Goal: Task Accomplishment & Management: Complete application form

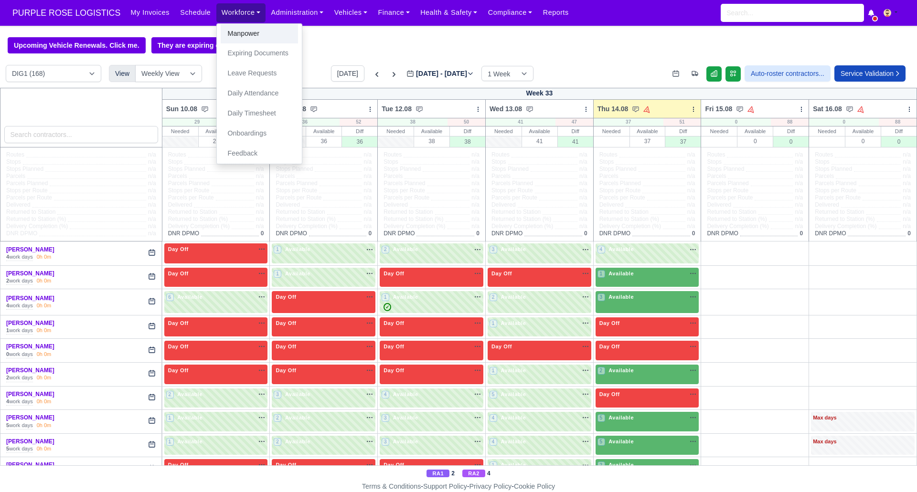
click at [234, 34] on link "Manpower" at bounding box center [259, 34] width 77 height 20
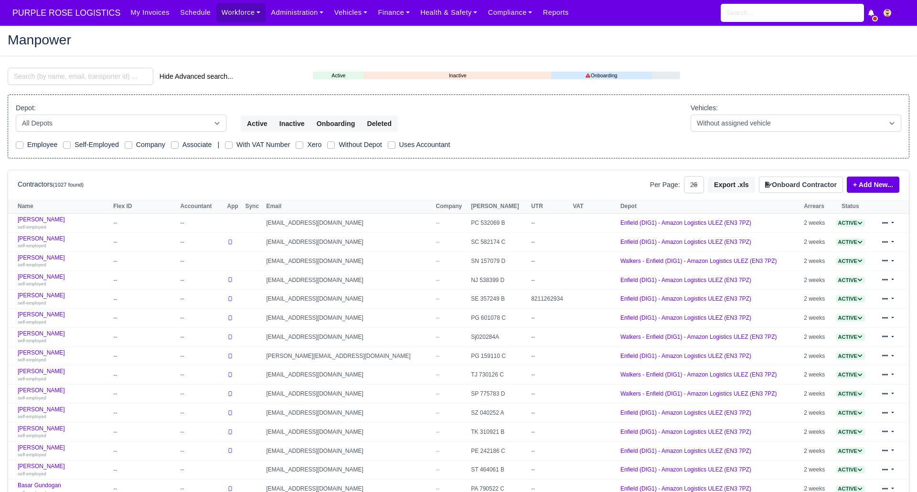
select select "25"
click at [791, 181] on button "Onboard Contractor" at bounding box center [801, 185] width 84 height 16
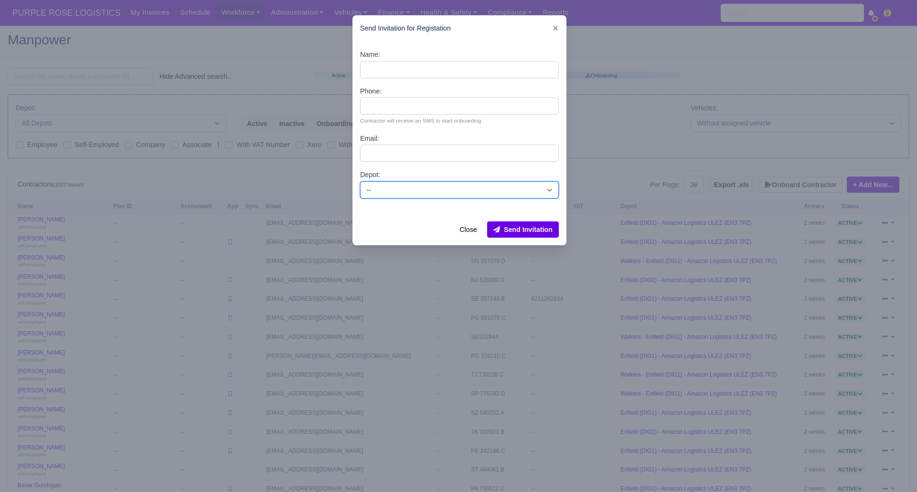
click at [375, 188] on select "-- Enfield (DIG1) - Amazon Logistics ULEZ (EN3 7PZ) Harlow (DHW1) - Amazon Logi…" at bounding box center [459, 189] width 199 height 17
select select "1"
click at [360, 181] on select "-- Enfield (DIG1) - Amazon Logistics ULEZ (EN3 7PZ) Harlow (DHW1) - Amazon Logi…" at bounding box center [459, 189] width 199 height 17
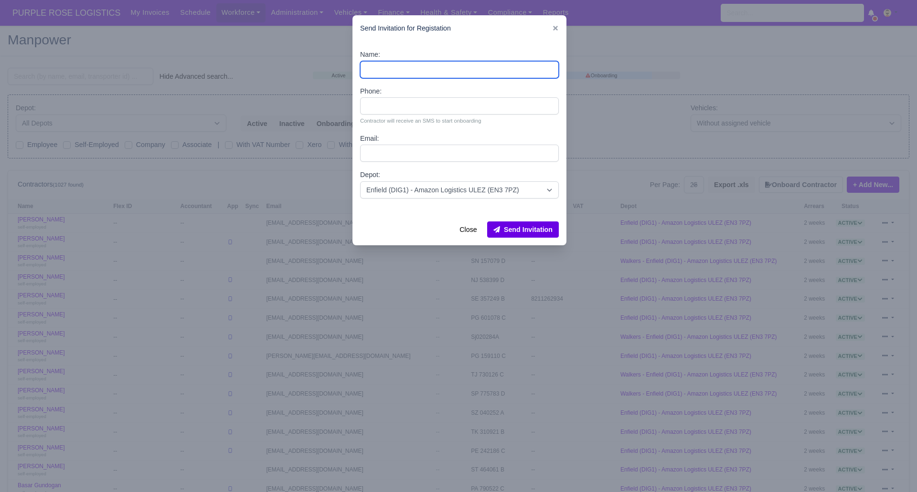
click at [410, 63] on input "Name:" at bounding box center [459, 69] width 199 height 17
paste input "Christopher Wildman"
type input "Christopher Wildman"
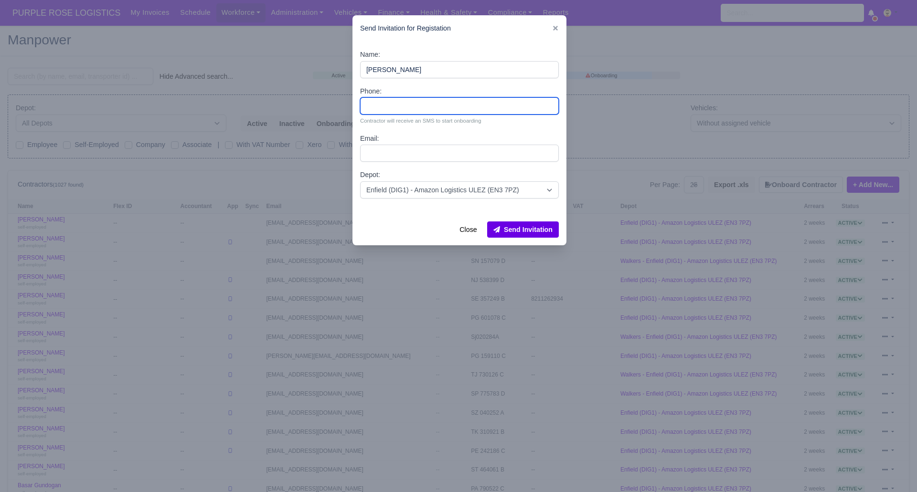
click at [389, 104] on input "Phone:" at bounding box center [459, 105] width 199 height 17
click at [381, 104] on input "Phone:" at bounding box center [459, 105] width 199 height 17
type input "07771415221"
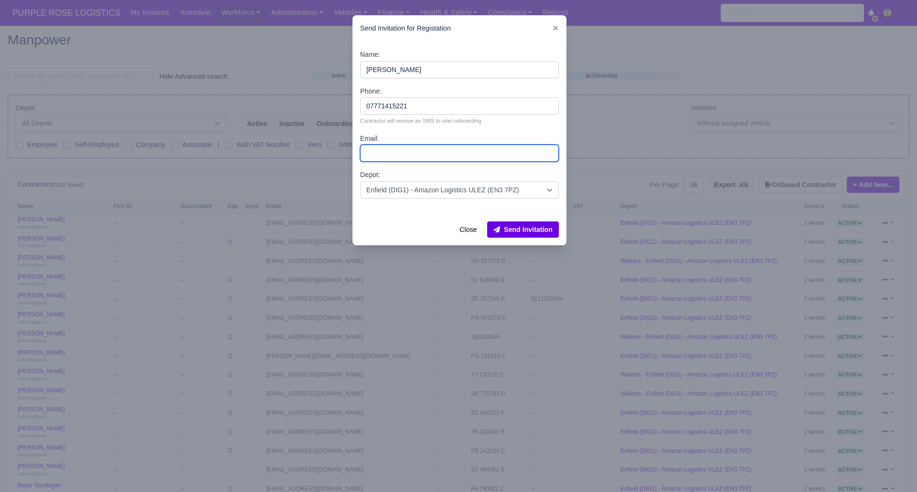
click at [441, 155] on input "Email:" at bounding box center [459, 153] width 199 height 17
paste input "chris_wildman1991@icloud.com"
type input "chris_wildman1991@icloud.com"
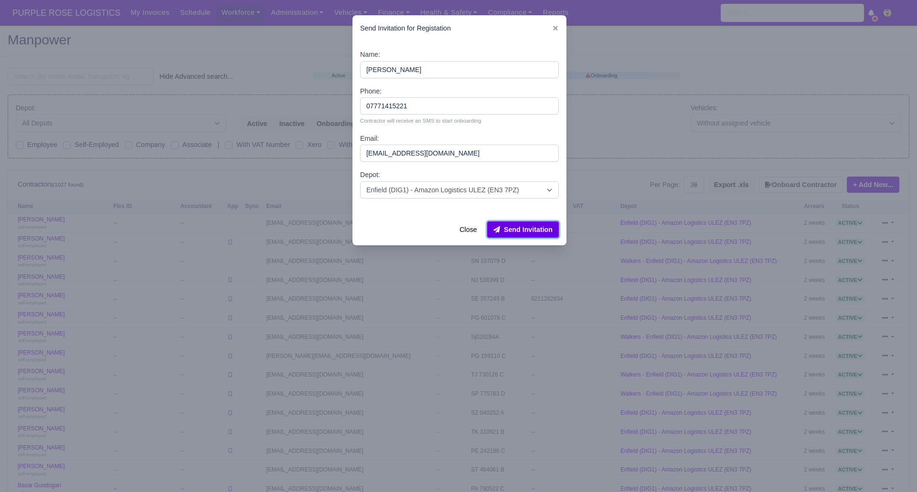
click at [511, 224] on button "Send Invitation" at bounding box center [523, 230] width 72 height 16
click at [272, 36] on div at bounding box center [458, 246] width 917 height 492
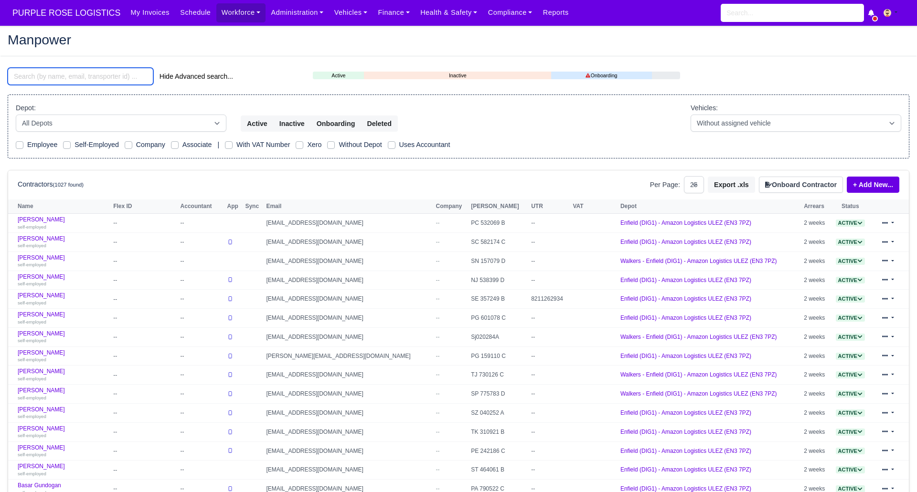
click at [83, 76] on input "search" at bounding box center [81, 76] width 146 height 17
paste input "Christopher Wildman"
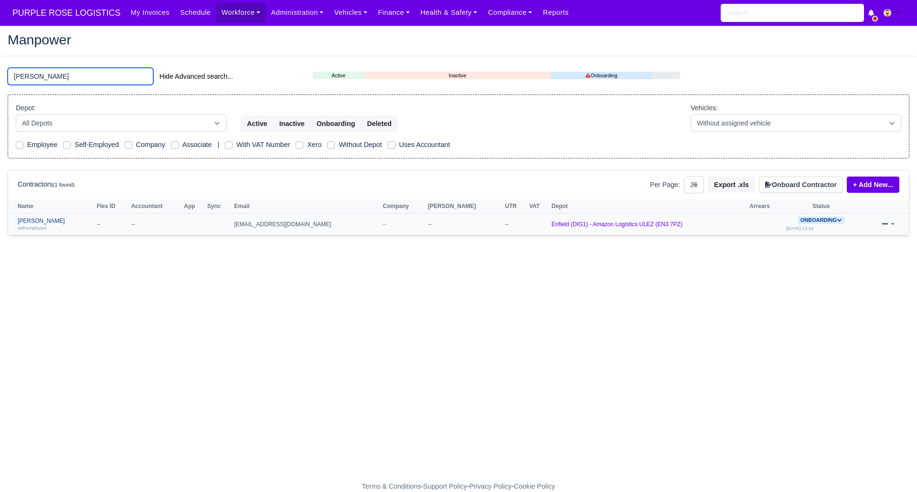
type input "Christopher Wildman"
drag, startPoint x: 56, startPoint y: 219, endPoint x: 249, endPoint y: 261, distance: 197.0
click at [57, 219] on link "Christopher Wildman self-employed" at bounding box center [55, 225] width 74 height 14
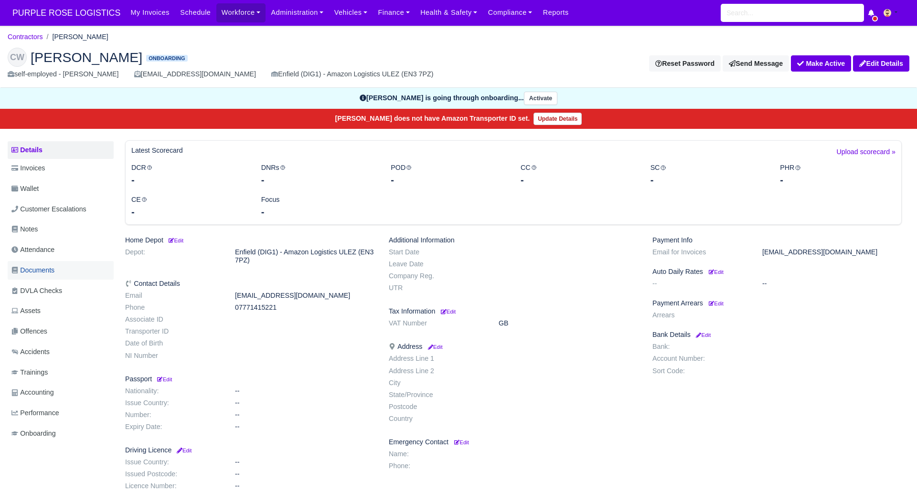
click at [59, 266] on link "Documents" at bounding box center [61, 270] width 106 height 19
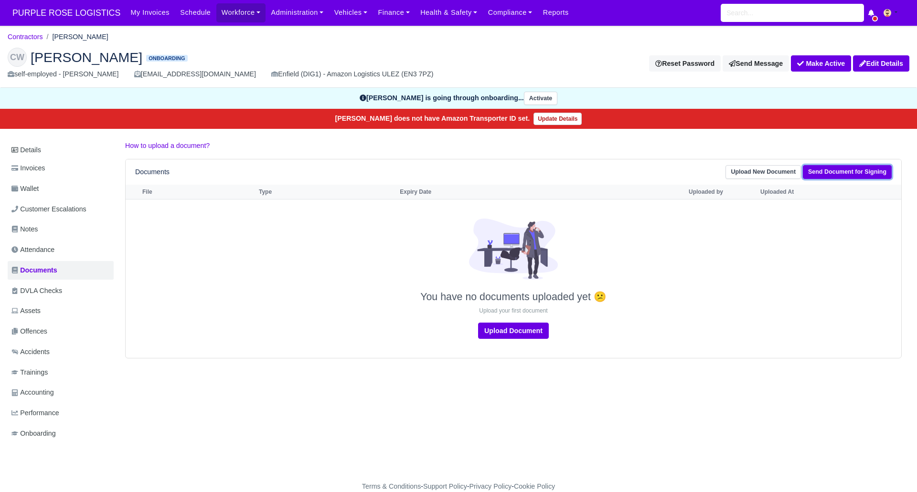
click at [843, 166] on link "Send Document for Signing" at bounding box center [847, 172] width 89 height 14
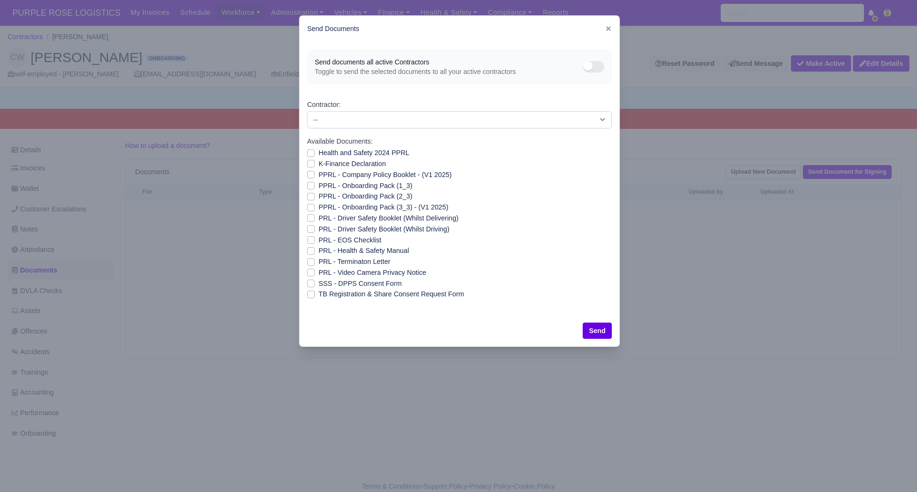
click at [319, 283] on label "SSS - DPPS Consent Form" at bounding box center [360, 283] width 83 height 11
click at [309, 283] on input "SSS - DPPS Consent Form" at bounding box center [311, 282] width 8 height 8
checkbox input "true"
click at [591, 331] on button "Send" at bounding box center [597, 331] width 29 height 16
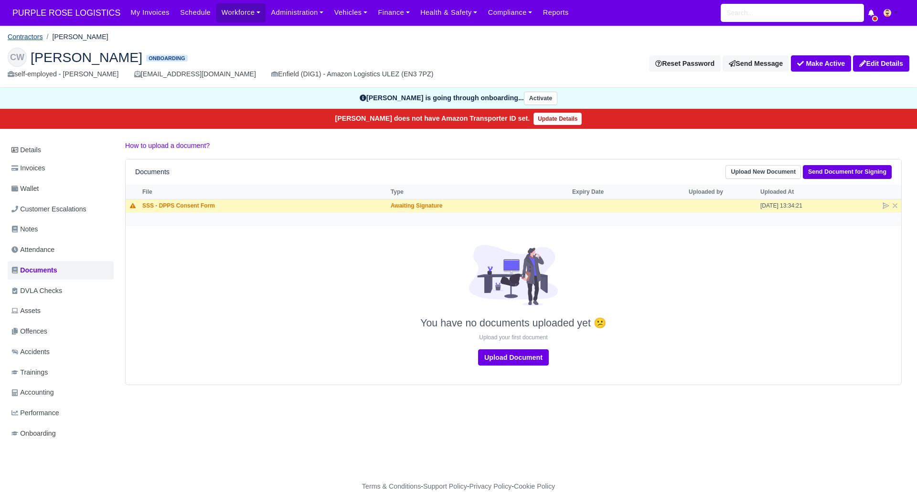
click at [35, 39] on link "Contractors" at bounding box center [25, 37] width 35 height 8
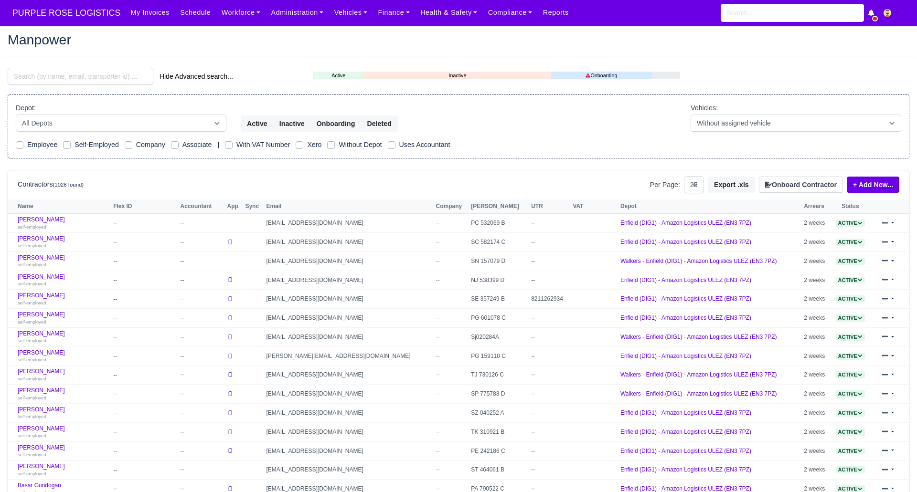
select select "25"
click at [94, 72] on input "search" at bounding box center [81, 76] width 146 height 17
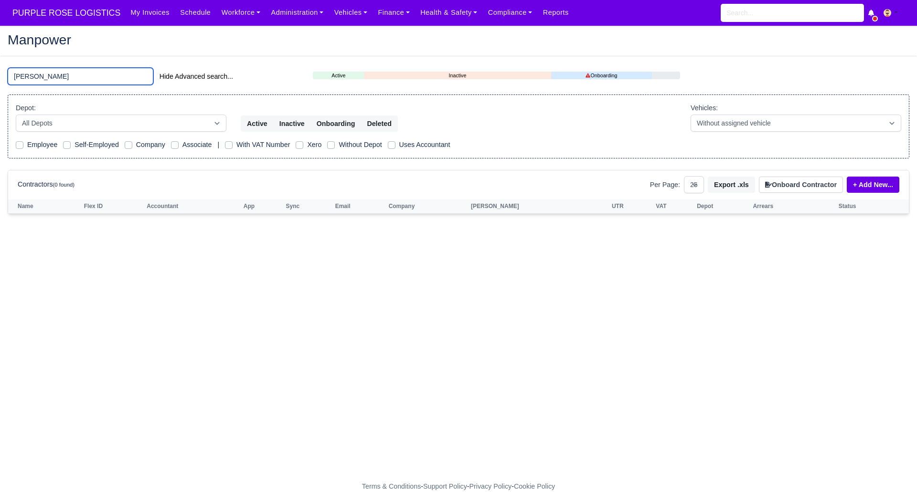
click at [77, 68] on input "[PERSON_NAME]" at bounding box center [81, 76] width 146 height 17
click at [75, 70] on input "[PERSON_NAME]" at bounding box center [81, 76] width 146 height 17
type input "v"
click at [70, 70] on input "kostadin" at bounding box center [81, 76] width 146 height 17
type input "k"
